Goal: Use online tool/utility: Use online tool/utility

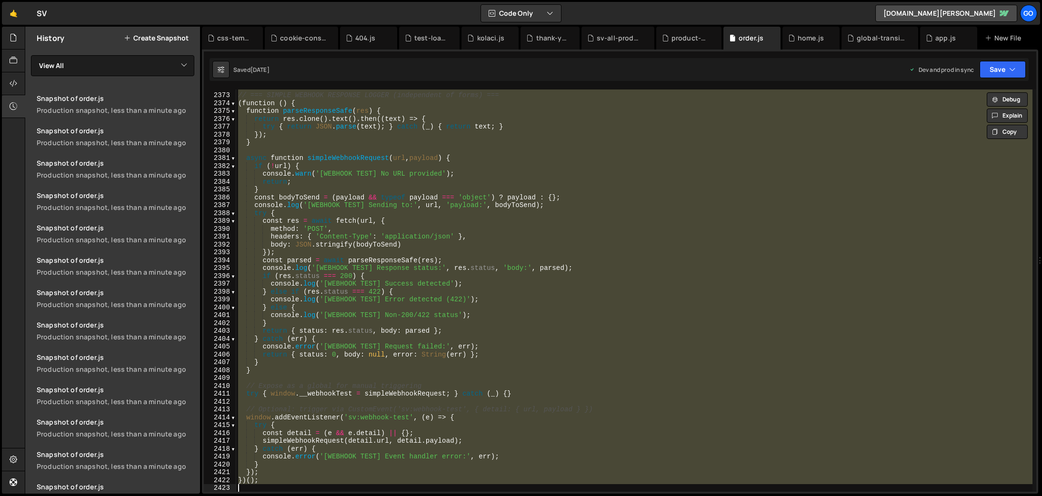
scroll to position [15199, 0]
click at [478, 229] on div "// === SIMPLE WEBHOOK RESPONSE LOGGER (independent of forms) === ( function ( )…" at bounding box center [634, 291] width 796 height 402
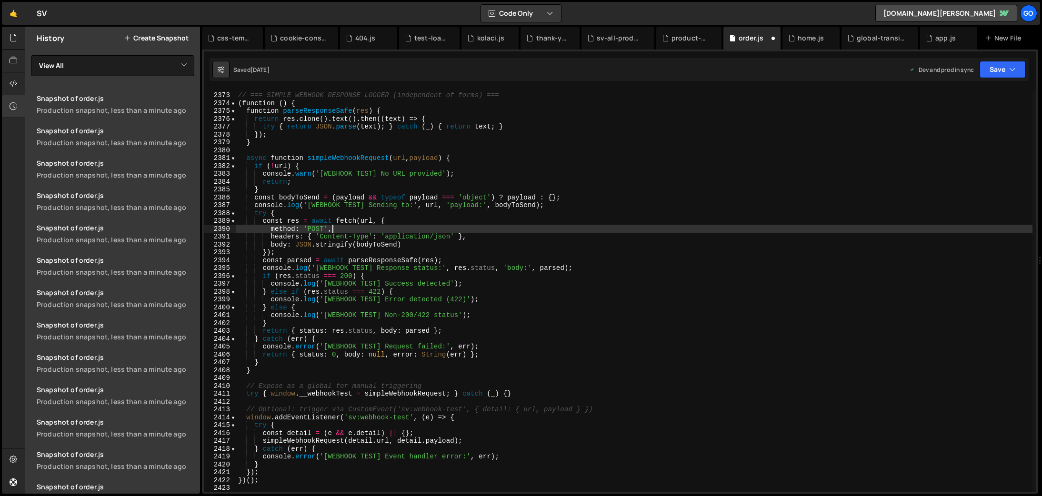
click at [528, 301] on div "// === SIMPLE WEBHOOK RESPONSE LOGGER (independent of forms) === ( function ( )…" at bounding box center [634, 292] width 796 height 418
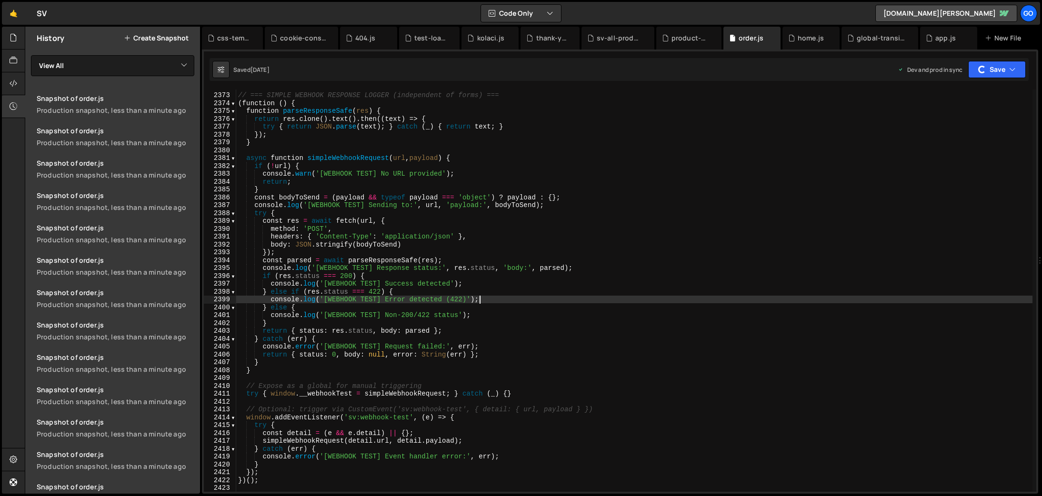
type textarea "})();"
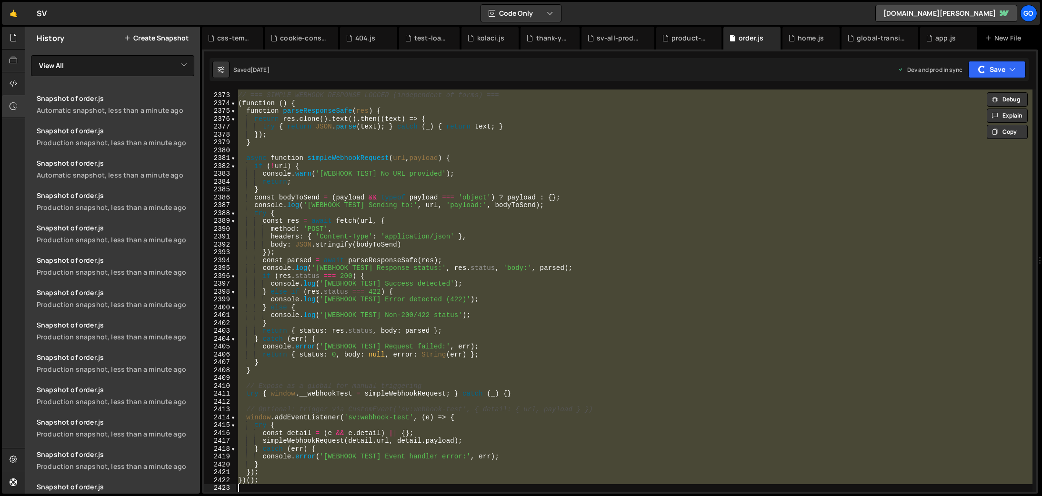
paste textarea
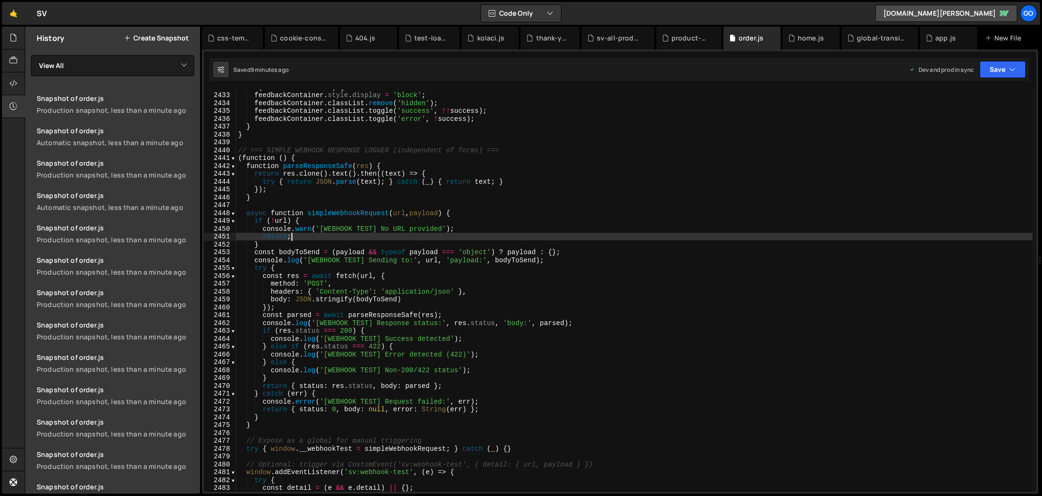
click at [436, 239] on div "if ( feedbackContainer ) { feedbackContainer . style . display = 'block' ; feed…" at bounding box center [634, 292] width 796 height 418
type textarea "})();"
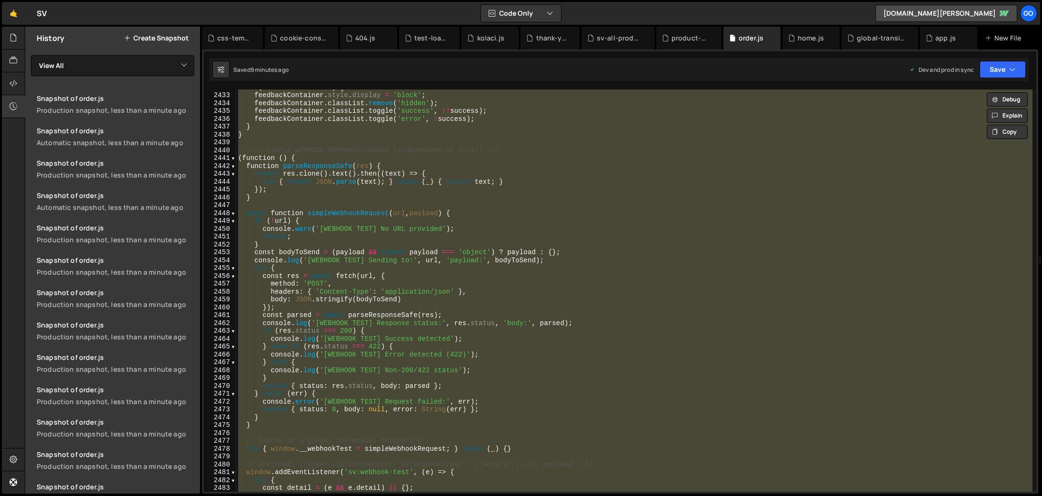
paste textarea
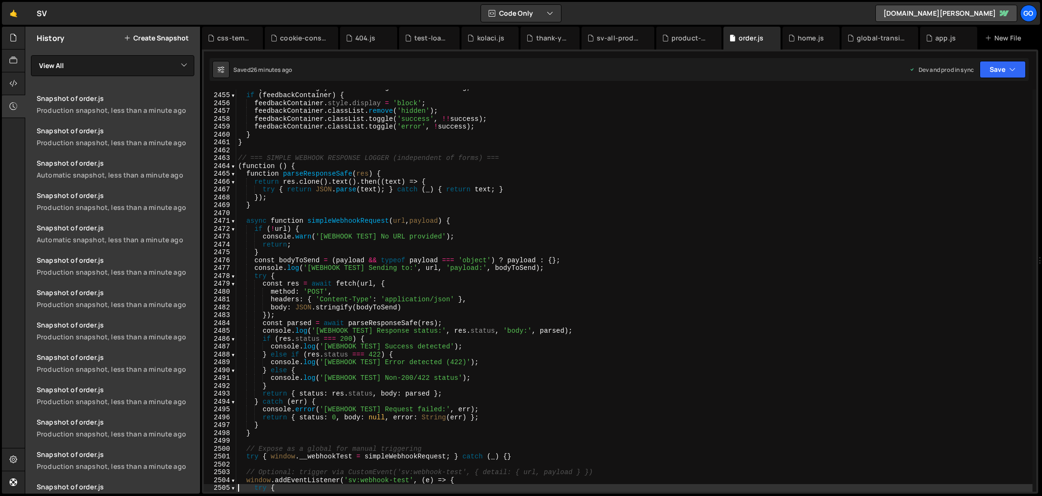
click at [425, 239] on div "if ( feedbackMessage ) feedbackMessage . textContent = msg ; if ( feedbackConta…" at bounding box center [634, 292] width 796 height 418
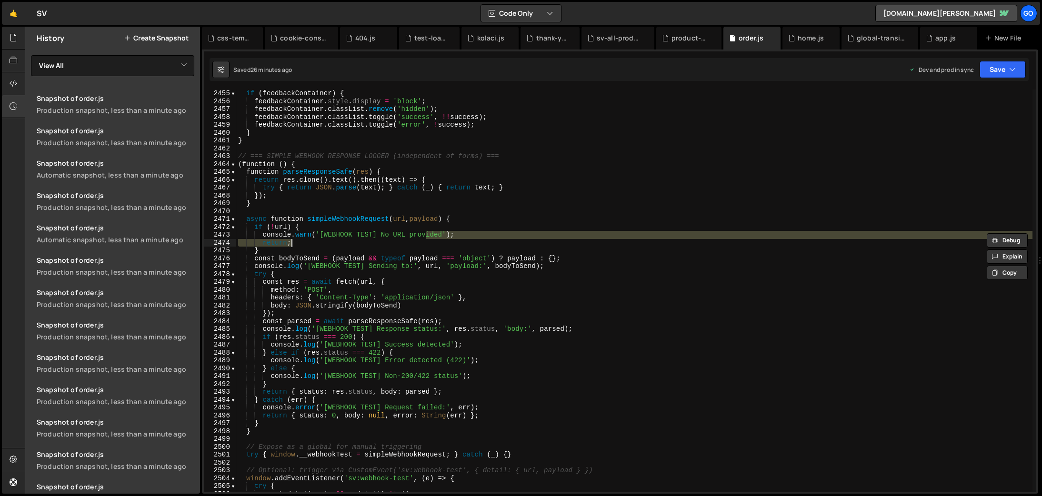
type textarea "})();"
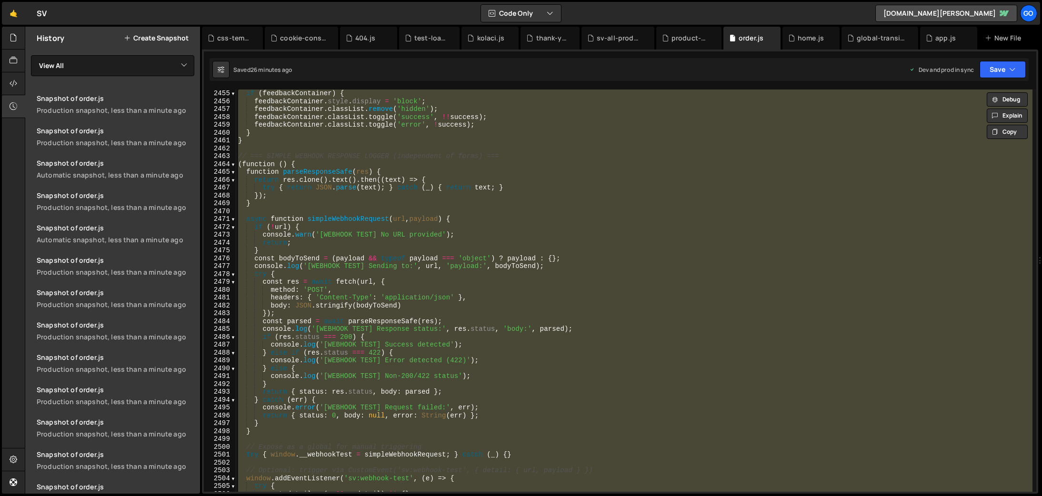
paste textarea
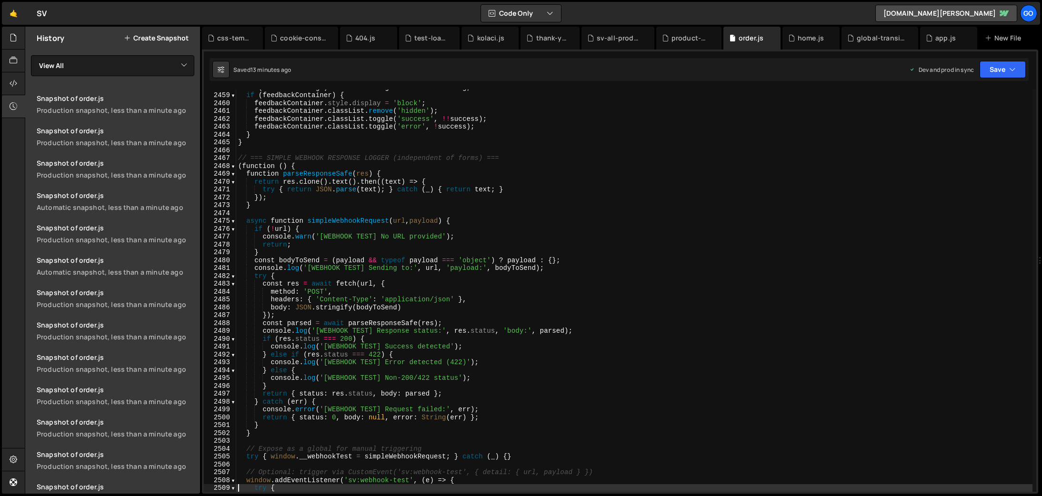
type textarea "})();"
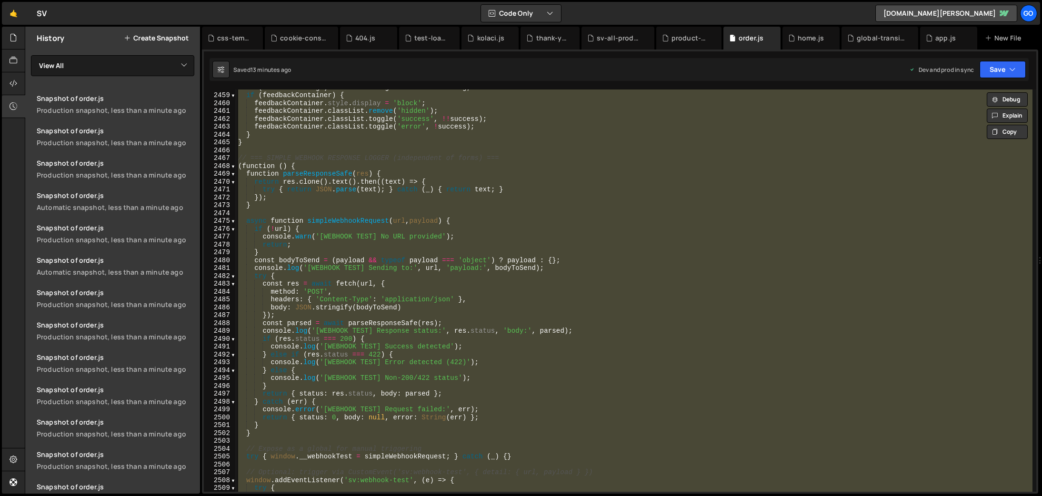
paste textarea
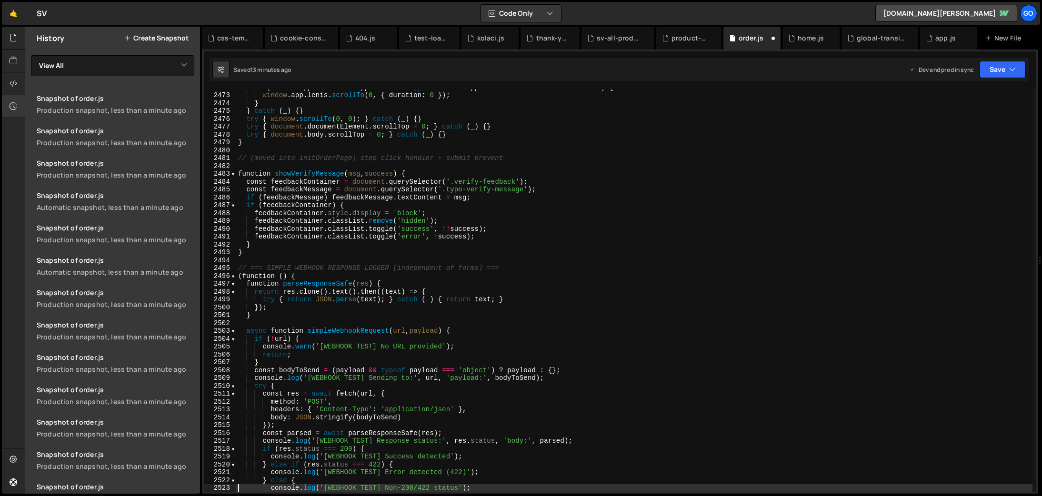
type textarea "console.log('[WEBHOOK TEST] Non-200/422 status');"
